Goal: Task Accomplishment & Management: Complete application form

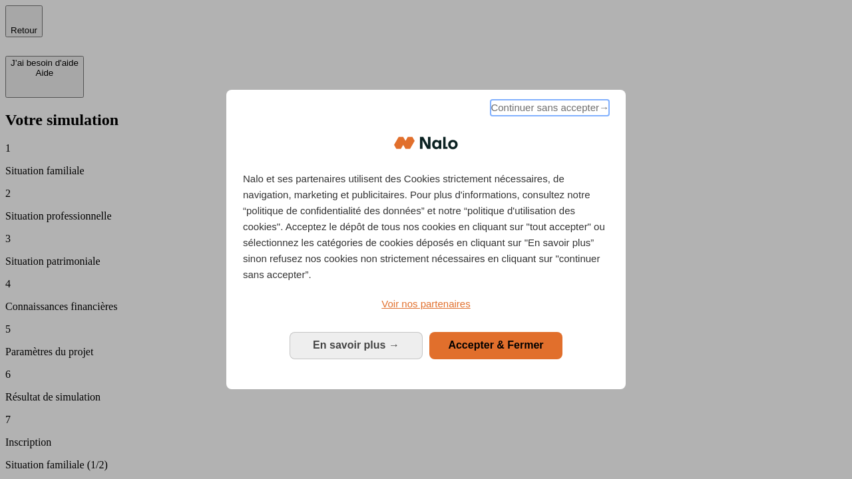
click at [548, 110] on span "Continuer sans accepter →" at bounding box center [549, 108] width 118 height 16
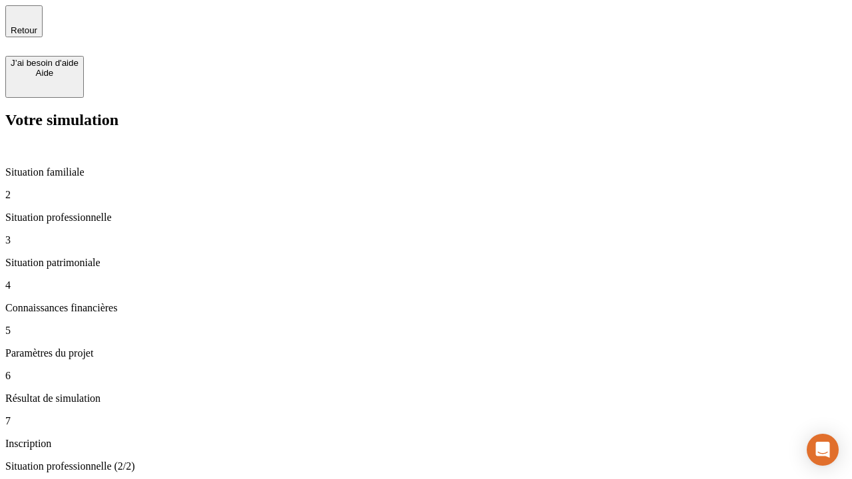
type input "70 000"
type input "1 000"
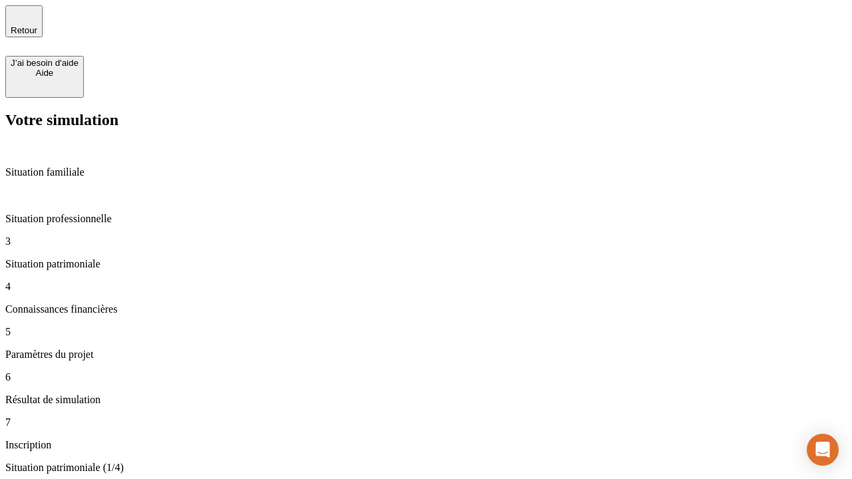
type input "800"
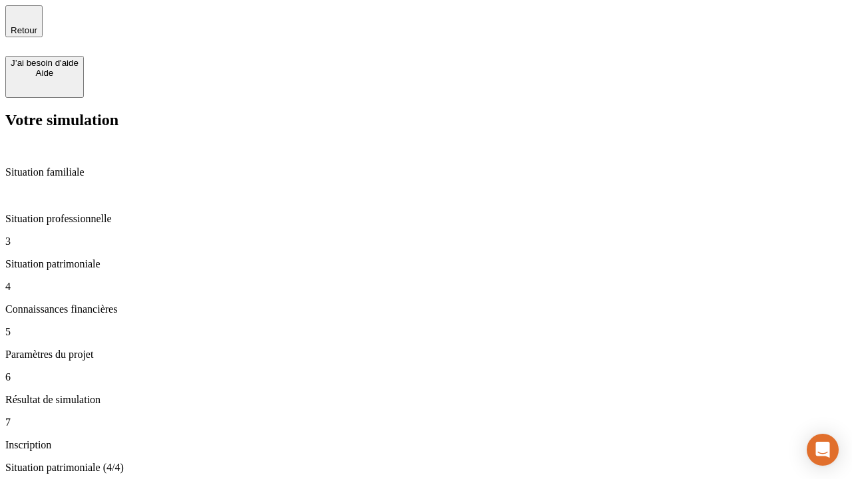
type input "6"
type input "400"
type input "3"
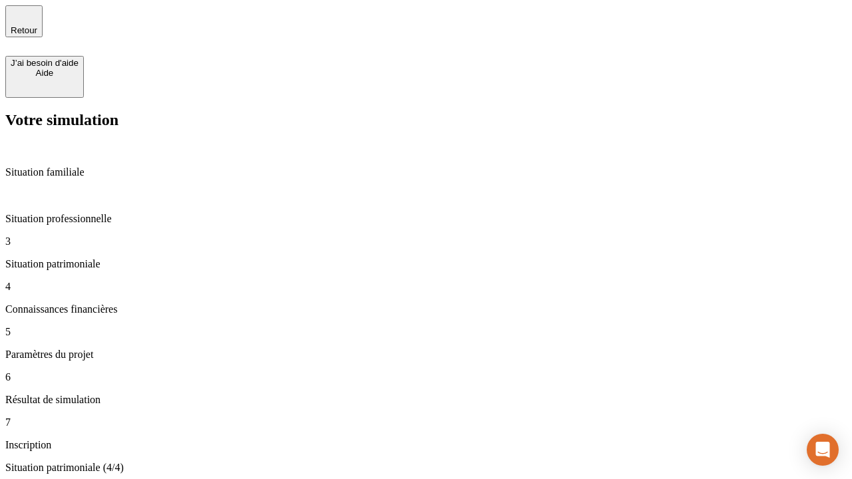
scroll to position [20, 0]
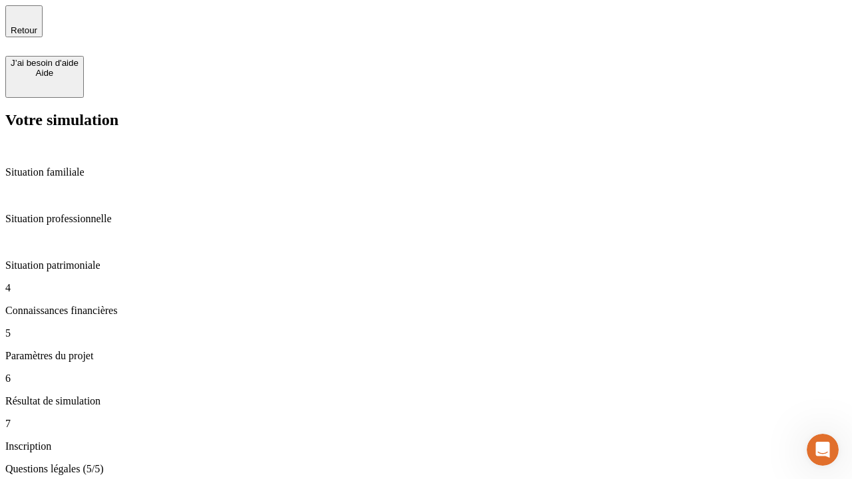
type input "35"
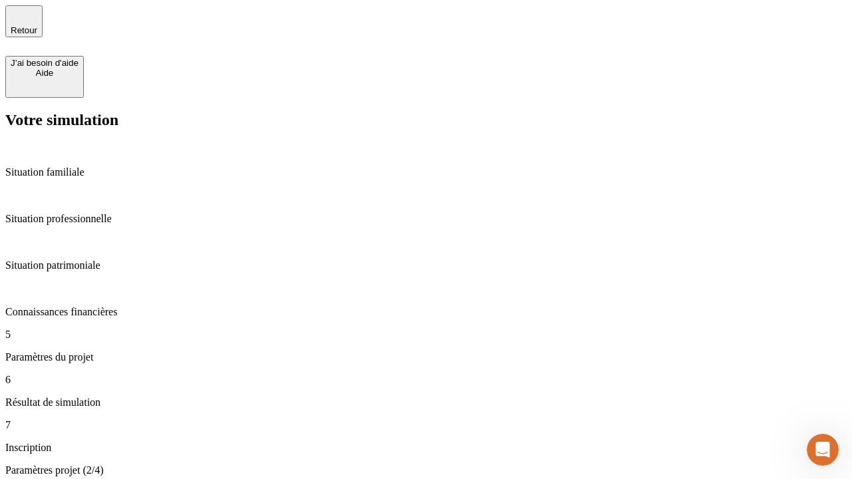
type input "500"
type input "640"
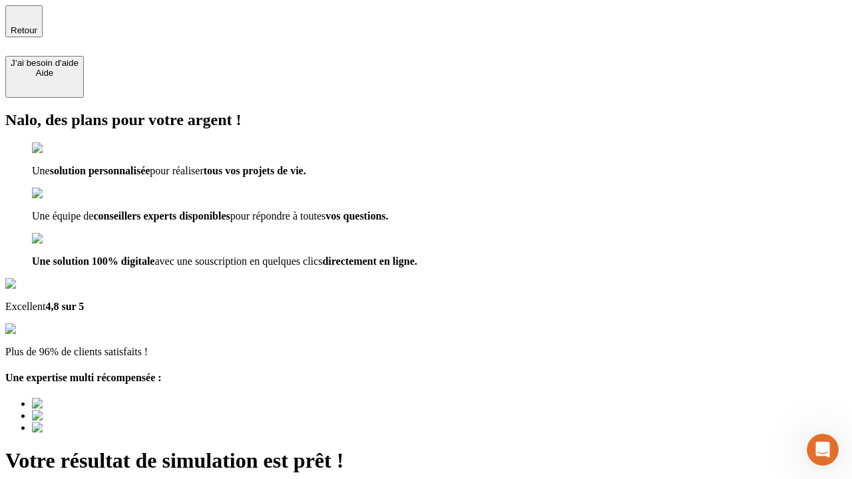
type input "[EMAIL_ADDRESS][DOMAIN_NAME]"
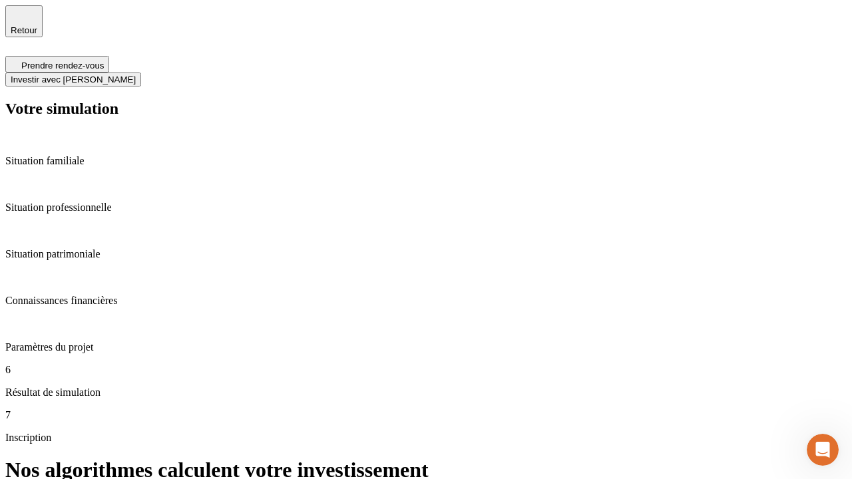
click at [136, 75] on span "Investir avec [PERSON_NAME]" at bounding box center [73, 80] width 125 height 10
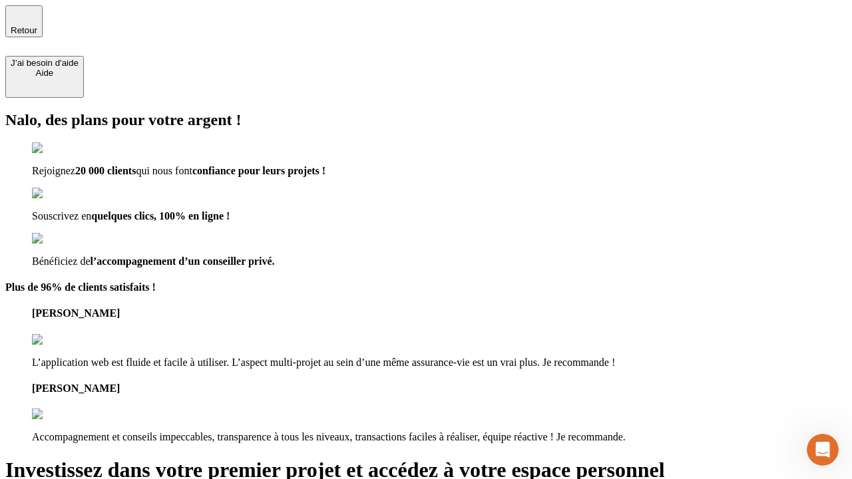
type input "[EMAIL_ADDRESS][DOMAIN_NAME]"
